Goal: Task Accomplishment & Management: Complete application form

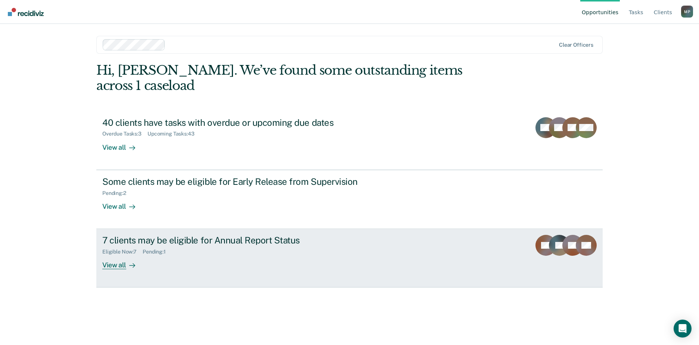
click at [300, 242] on div "7 clients may be eligible for Annual Report Status Eligible Now : 7 Pending : 1…" at bounding box center [242, 252] width 280 height 34
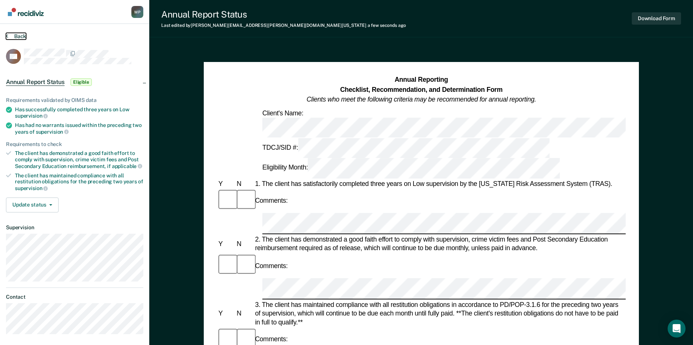
click at [17, 35] on button "Back" at bounding box center [16, 36] width 20 height 7
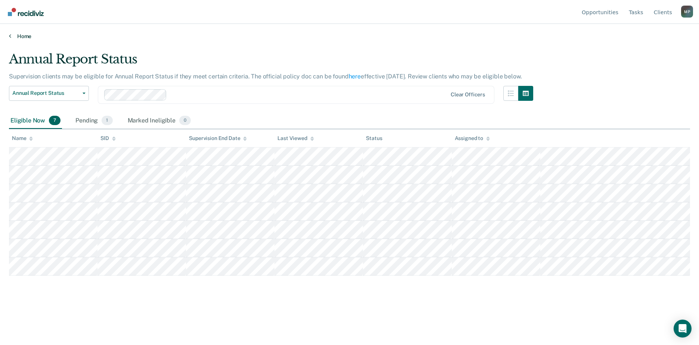
click at [17, 35] on link "Home" at bounding box center [349, 36] width 681 height 7
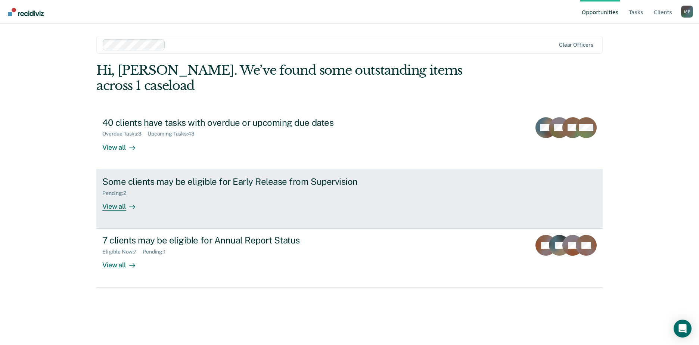
click at [189, 182] on div "Some clients may be eligible for Early Release from Supervision Pending : 2 Vie…" at bounding box center [242, 193] width 280 height 34
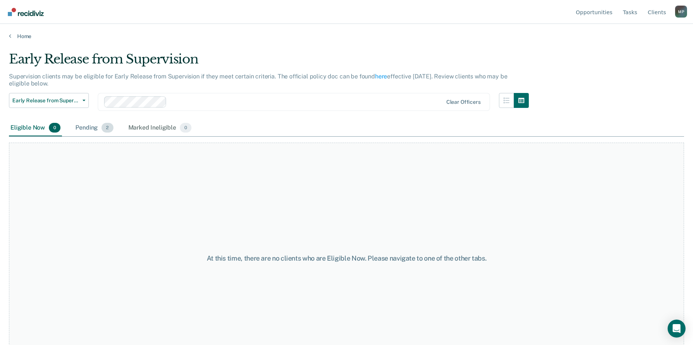
click at [106, 128] on span "2" at bounding box center [108, 128] width 12 height 10
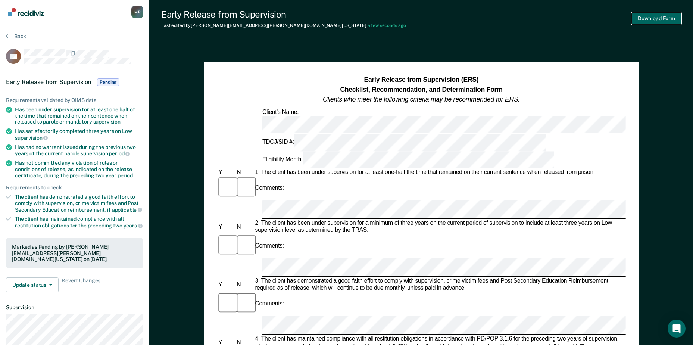
click at [640, 19] on button "Download Form" at bounding box center [656, 18] width 49 height 12
